Goal: Transaction & Acquisition: Purchase product/service

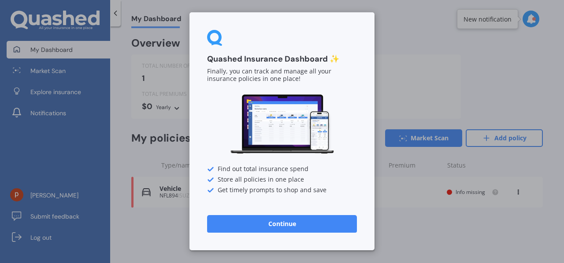
click at [317, 224] on button "Continue" at bounding box center [282, 224] width 150 height 18
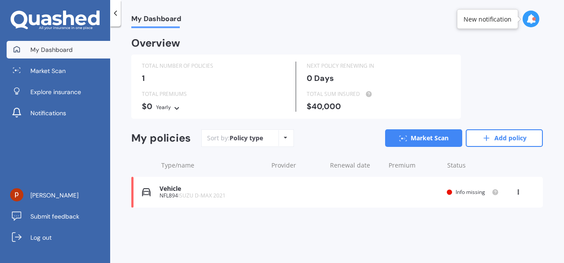
click at [284, 136] on icon at bounding box center [286, 137] width 4 height 5
click at [474, 192] on span "Info missing" at bounding box center [469, 191] width 29 height 7
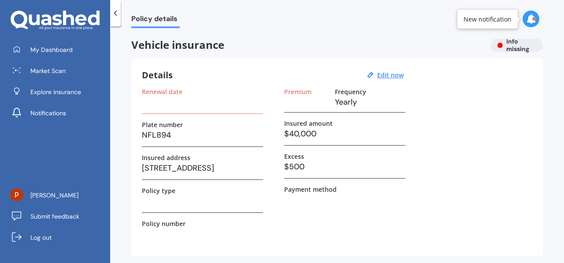
click at [375, 104] on h3 "Yearly" at bounding box center [370, 102] width 70 height 13
click at [303, 99] on h3 at bounding box center [306, 102] width 44 height 13
click at [389, 75] on u "Edit now" at bounding box center [390, 75] width 26 height 8
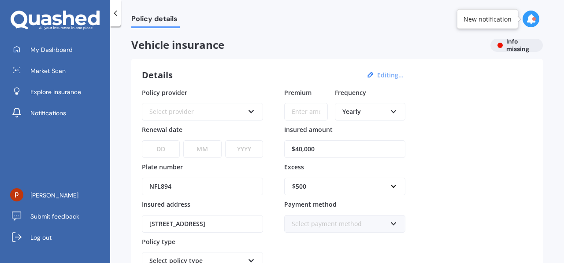
click at [393, 111] on icon at bounding box center [393, 110] width 7 height 6
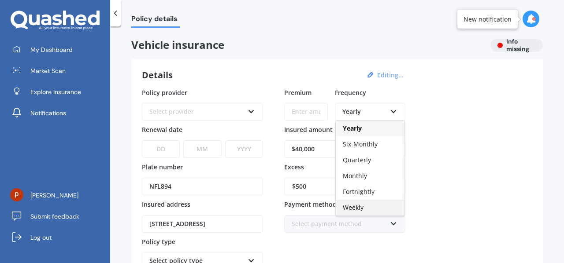
click at [359, 207] on span "Weekly" at bounding box center [353, 207] width 21 height 8
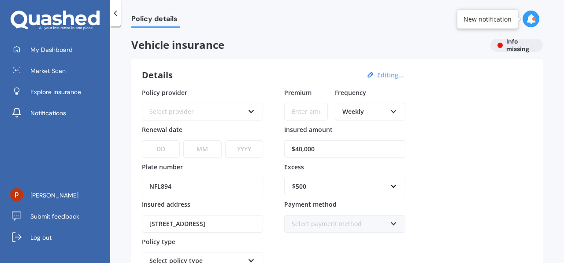
click at [423, 133] on div "Policy provider Select provider AA AMI AMP ANZ ASB Aioi Nissay Dowa Ando Assura…" at bounding box center [337, 198] width 390 height 220
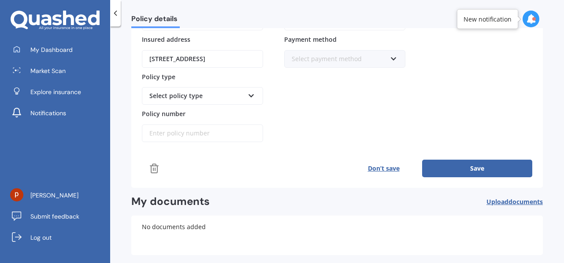
scroll to position [176, 0]
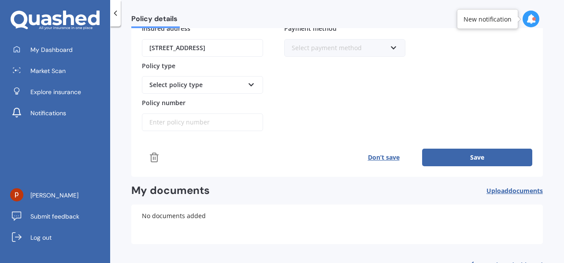
click at [435, 150] on button "Save" at bounding box center [477, 158] width 110 height 18
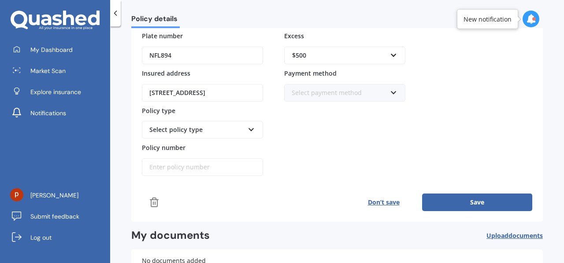
scroll to position [132, 0]
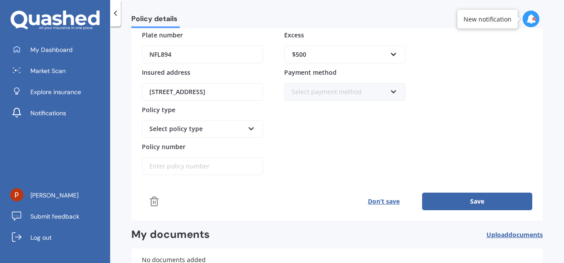
click at [250, 126] on icon at bounding box center [250, 127] width 7 height 6
click at [251, 126] on icon at bounding box center [250, 127] width 7 height 6
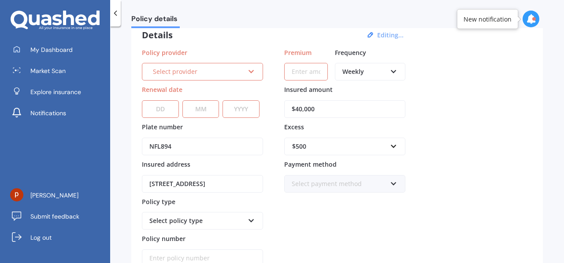
scroll to position [0, 0]
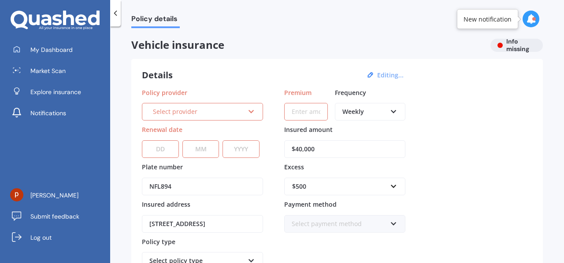
click at [250, 111] on icon at bounding box center [250, 110] width 7 height 6
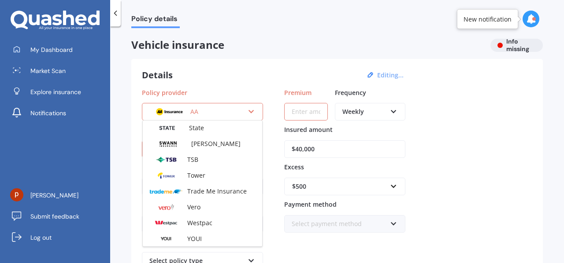
click at [458, 154] on div "Policy provider AA AA AMI AMP ANZ ASB Aioi Nissay Dowa Ando Assurant Autosure B…" at bounding box center [337, 198] width 390 height 220
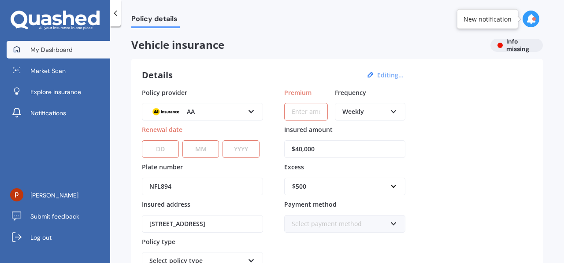
click at [72, 49] on link "My Dashboard" at bounding box center [58, 50] width 103 height 18
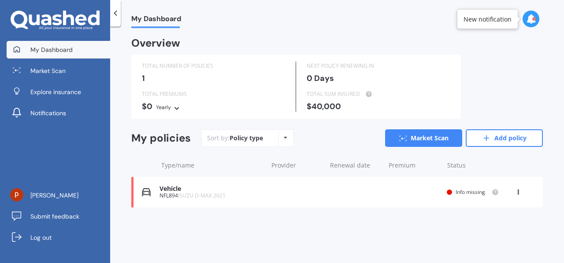
click at [302, 30] on div "My Dashboard Overview TOTAL NUMBER OF POLICIES 1 NEXT POLICY RENEWING IN 0 Days…" at bounding box center [336, 146] width 453 height 237
click at [516, 192] on icon at bounding box center [518, 190] width 6 height 5
click at [493, 227] on div "Delete" at bounding box center [498, 227] width 87 height 18
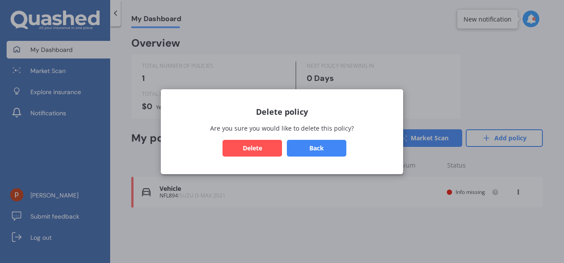
click at [250, 151] on button "Delete" at bounding box center [251, 148] width 59 height 17
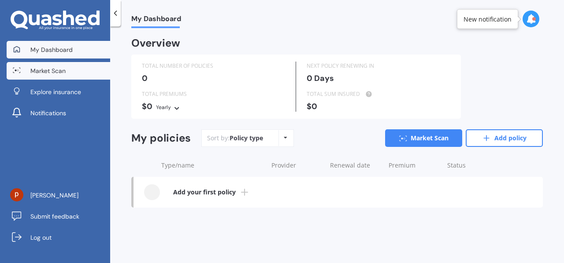
click at [83, 68] on link "Market Scan" at bounding box center [58, 71] width 103 height 18
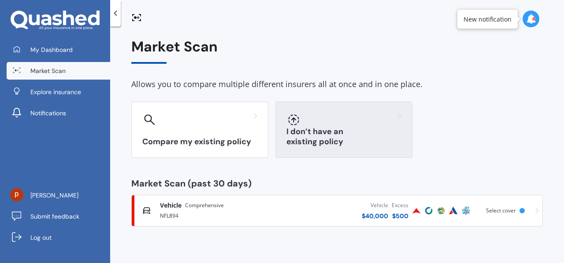
click at [345, 117] on div at bounding box center [343, 120] width 115 height 14
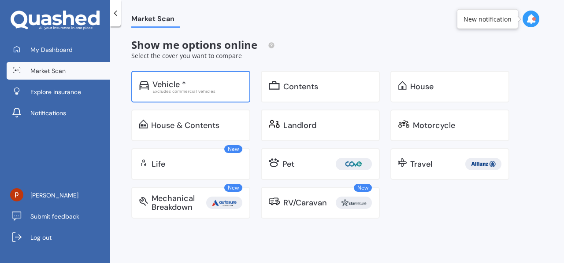
click at [211, 89] on div "Excludes commercial vehicles" at bounding box center [197, 91] width 90 height 4
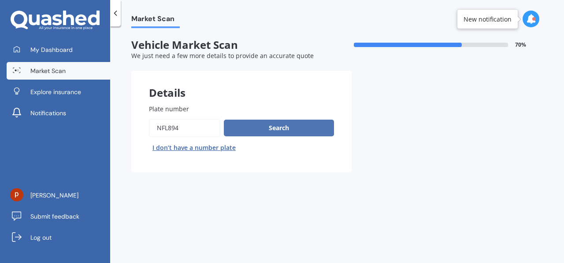
click at [309, 128] on button "Search" at bounding box center [279, 128] width 110 height 17
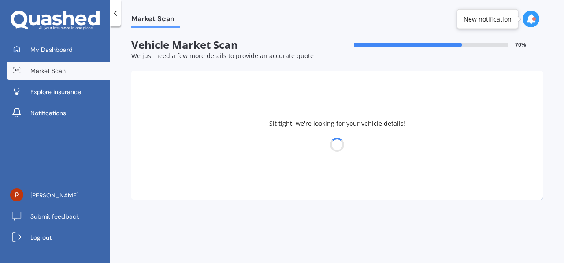
select select "ISUZU"
select select "D-MAX"
select select "18"
select select "11"
select select "1973"
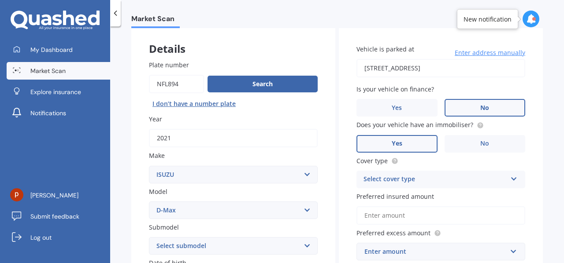
scroll to position [88, 0]
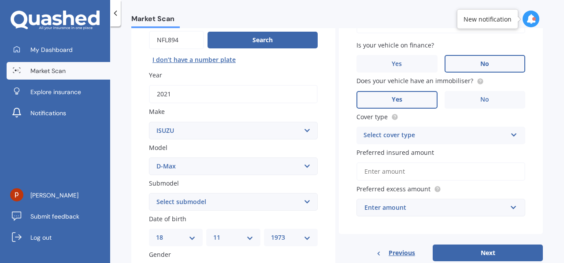
click at [510, 135] on icon at bounding box center [513, 133] width 7 height 6
click at [397, 152] on span "Comprehensive" at bounding box center [387, 152] width 47 height 8
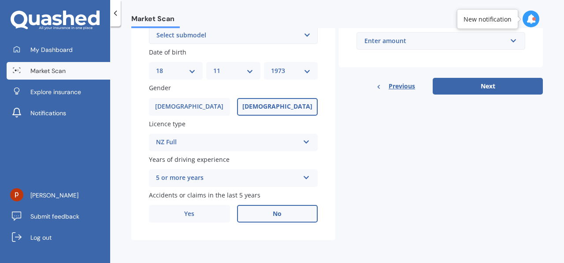
scroll to position [212, 0]
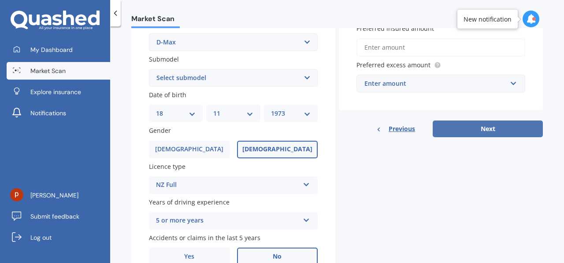
click at [494, 127] on button "Next" at bounding box center [487, 129] width 110 height 17
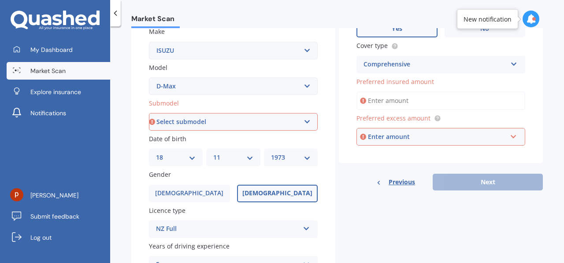
scroll to position [124, 0]
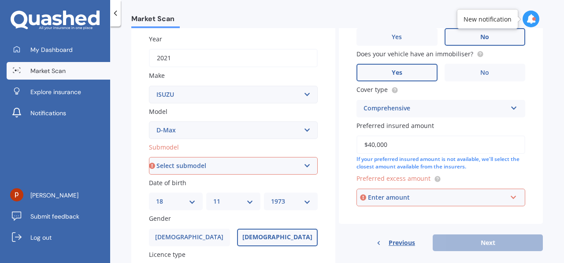
type input "$40,000"
click at [544, 172] on div "Market Scan Vehicle Market Scan 70 % We just need a few more details to provide…" at bounding box center [336, 146] width 453 height 237
click at [512, 199] on input "text" at bounding box center [437, 197] width 161 height 17
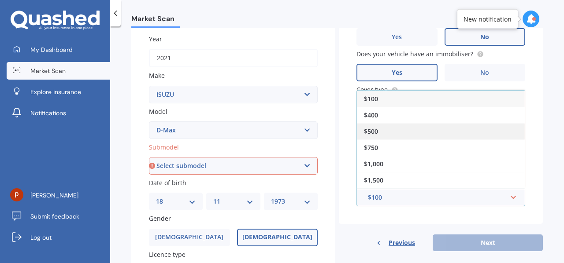
click at [377, 131] on div "$500" at bounding box center [441, 131] width 168 height 16
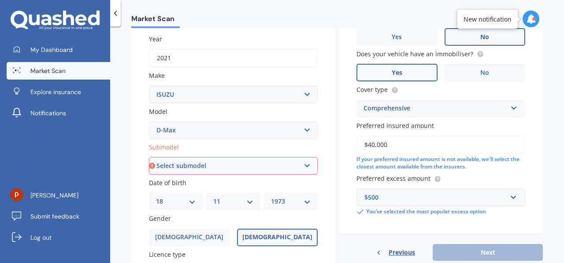
click at [542, 208] on div "Market Scan Vehicle Market Scan 70 % We just need a few more details to provide…" at bounding box center [336, 146] width 453 height 237
click at [549, 214] on div "Market Scan Vehicle Market Scan 70 % We just need a few more details to provide…" at bounding box center [336, 146] width 453 height 237
click at [304, 164] on select "Select submodel (All Other) LS LS-M DOUBLE CAB 4WD LX 4WD" at bounding box center [233, 166] width 169 height 18
select select "LS"
click at [149, 158] on select "Select submodel (All Other) LS LS-M DOUBLE CAB 4WD LX 4WD" at bounding box center [233, 166] width 169 height 18
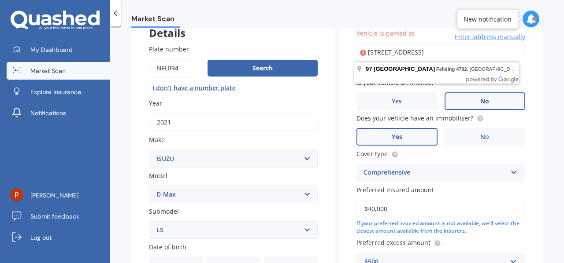
scroll to position [16, 0]
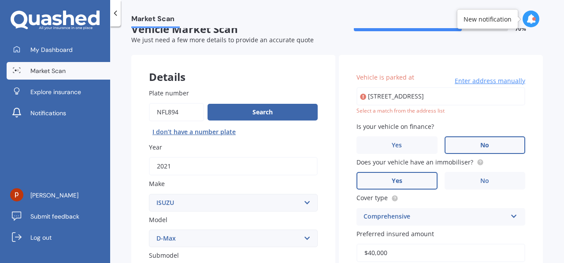
click at [543, 190] on div "Market Scan Vehicle Market Scan 70 % We just need a few more details to provide…" at bounding box center [336, 146] width 453 height 237
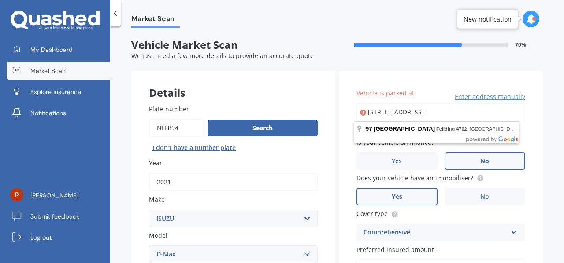
click at [458, 114] on input "97 North Street, Feilding 4702" at bounding box center [440, 112] width 169 height 18
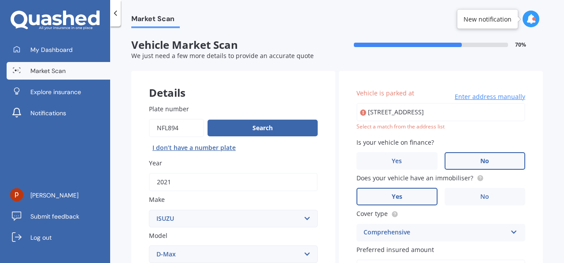
type input "97 North Street, Feilding 4702"
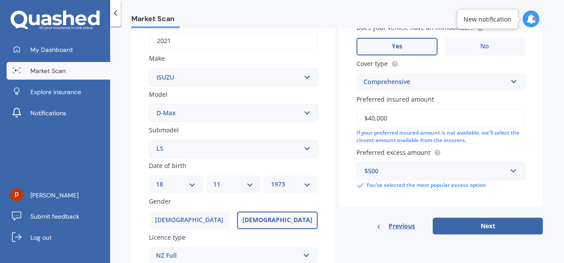
scroll to position [176, 0]
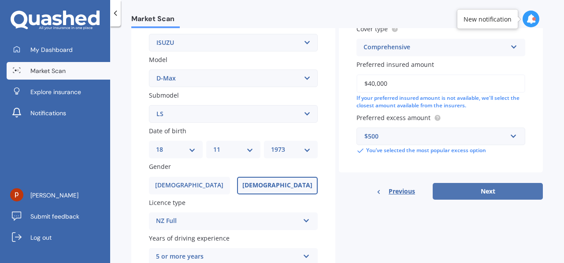
click at [500, 192] on button "Next" at bounding box center [487, 191] width 110 height 17
select select "18"
select select "11"
select select "1973"
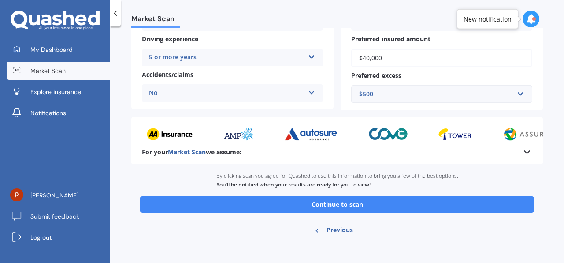
scroll to position [192, 0]
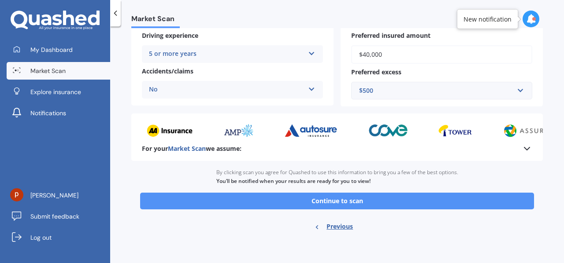
click at [333, 200] on button "Continue to scan" at bounding box center [337, 201] width 394 height 17
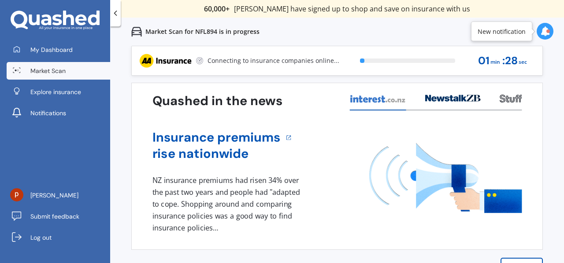
scroll to position [0, 0]
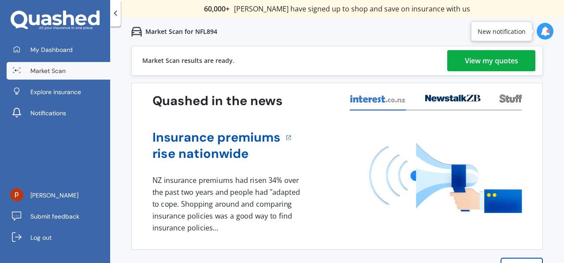
click at [489, 60] on div "View my quotes" at bounding box center [490, 60] width 53 height 21
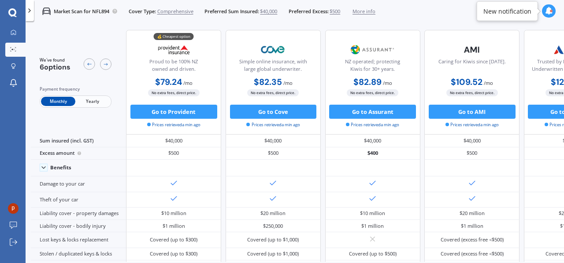
click at [29, 14] on div at bounding box center [30, 10] width 8 height 21
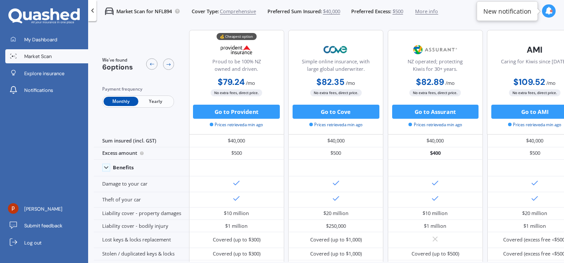
click at [38, 55] on span "Market Scan" at bounding box center [37, 56] width 27 height 7
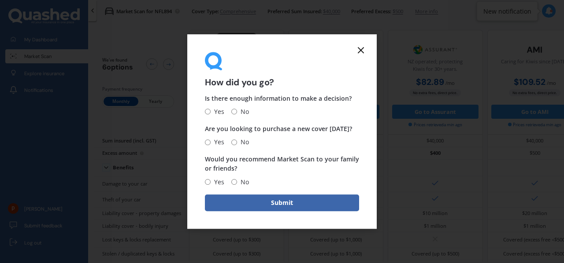
click at [359, 51] on line at bounding box center [360, 50] width 5 height 5
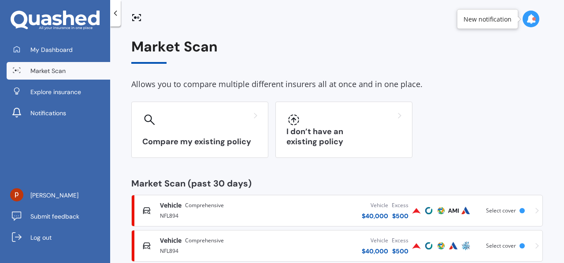
scroll to position [18, 0]
